Goal: Task Accomplishment & Management: Manage account settings

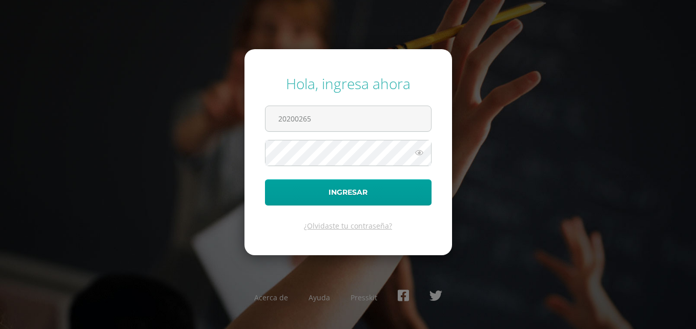
type input "[EMAIL_ADDRESS][DOMAIN_NAME]"
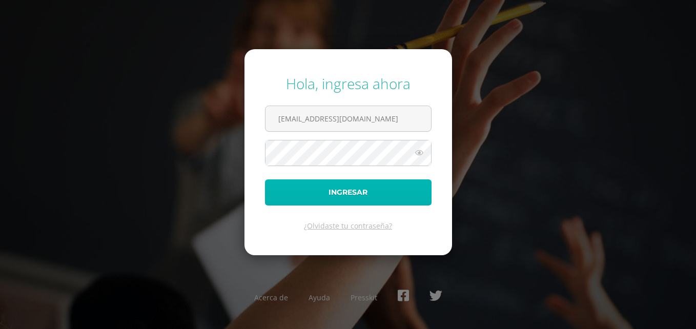
click at [388, 188] on button "Ingresar" at bounding box center [348, 192] width 166 height 26
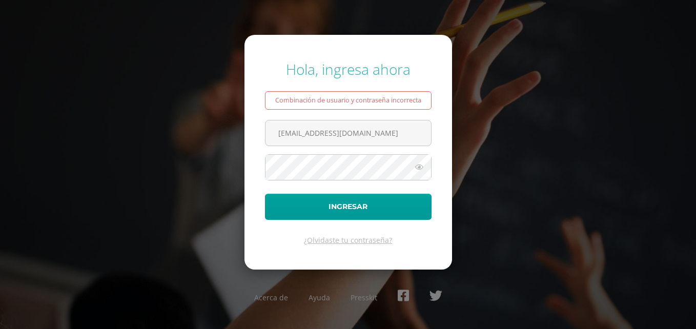
click at [419, 167] on icon at bounding box center [418, 167] width 13 height 12
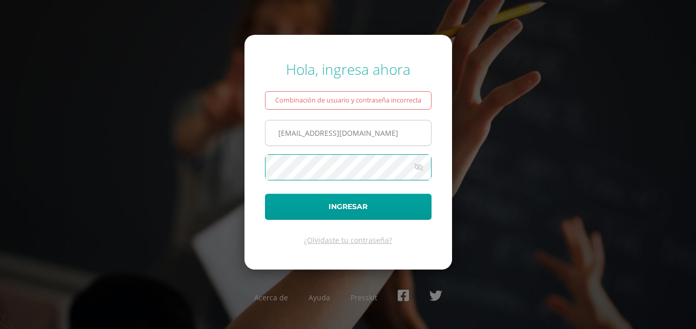
click at [265, 194] on button "Ingresar" at bounding box center [348, 207] width 166 height 26
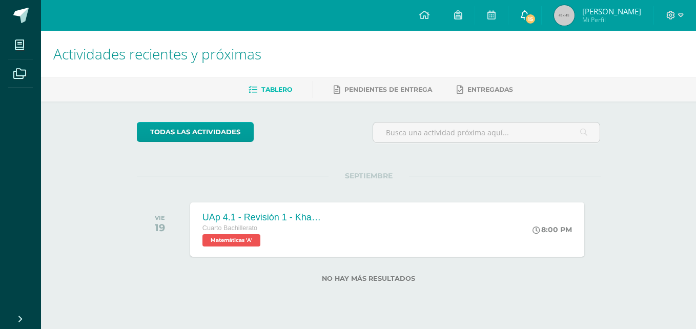
click at [541, 13] on link "15" at bounding box center [524, 15] width 33 height 31
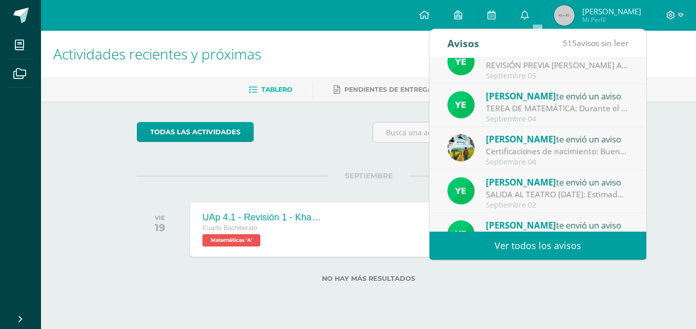
scroll to position [171, 0]
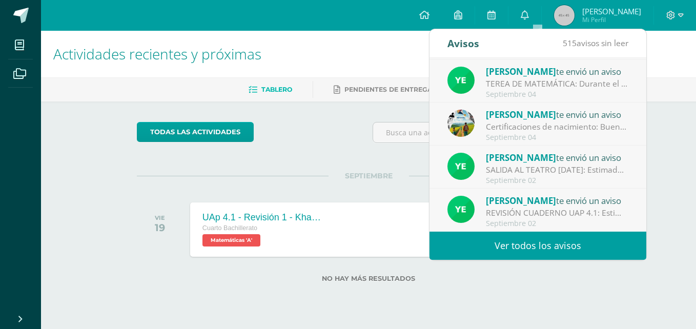
click at [563, 237] on link "Ver todos los avisos" at bounding box center [537, 246] width 217 height 28
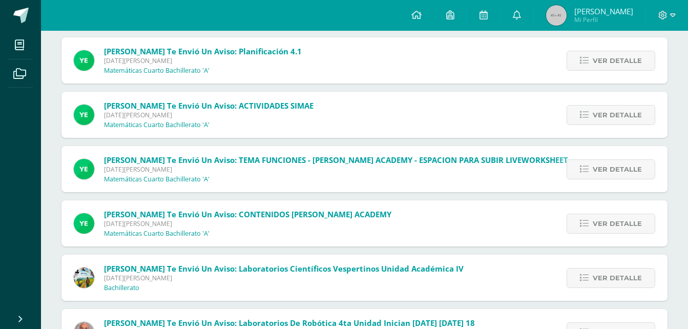
scroll to position [665, 0]
